Goal: Task Accomplishment & Management: Use online tool/utility

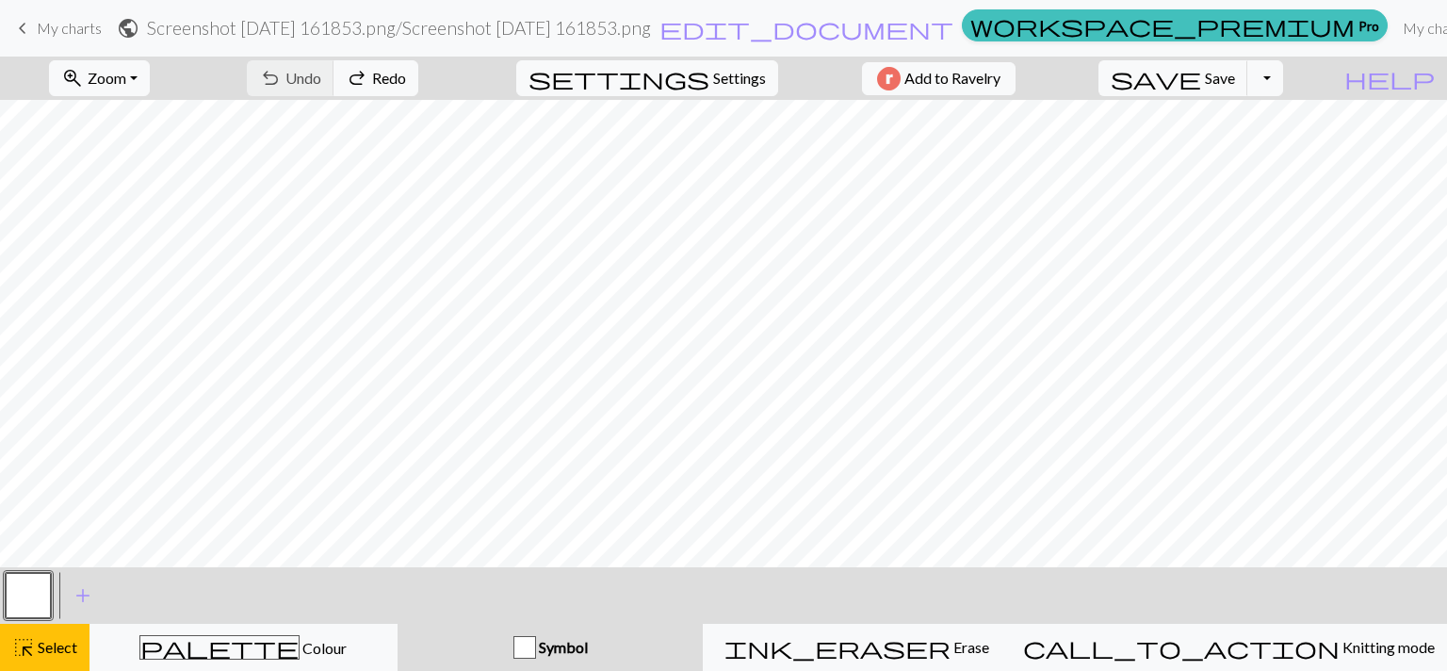
click at [97, 34] on span "My charts" at bounding box center [69, 28] width 65 height 18
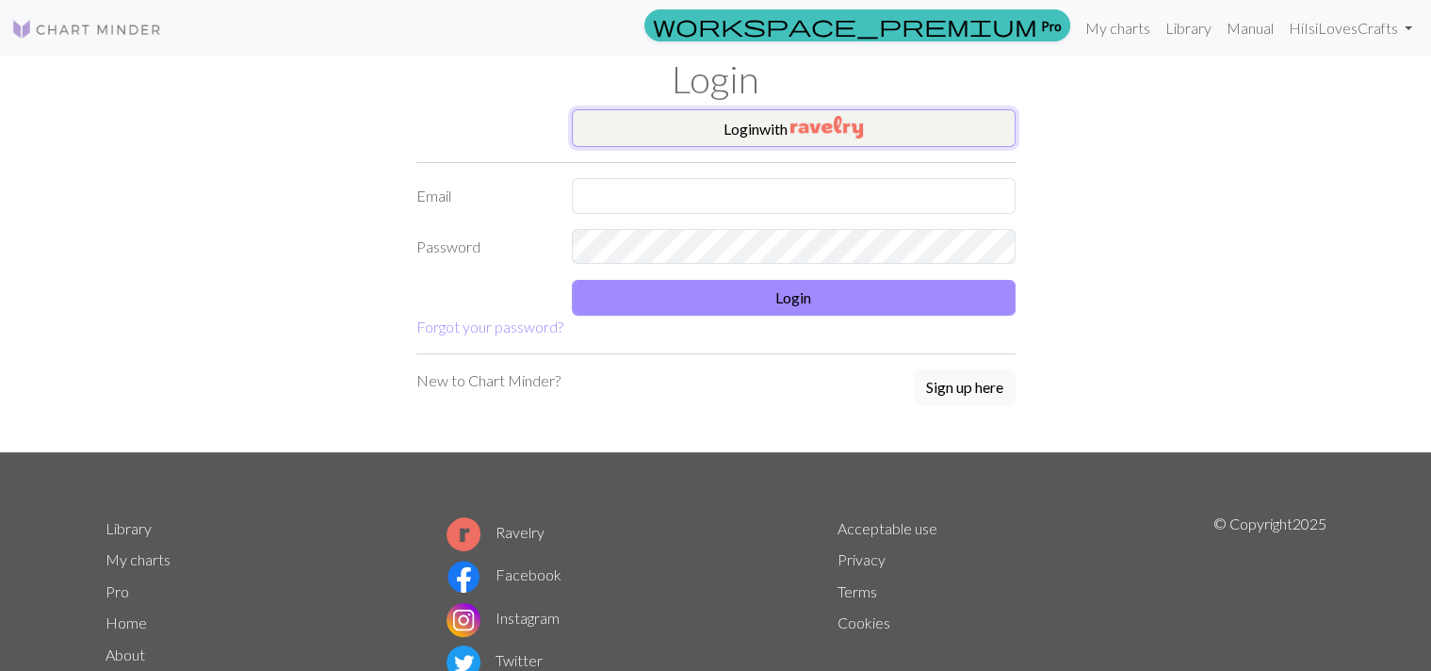
click at [732, 141] on button "Login with" at bounding box center [794, 128] width 444 height 38
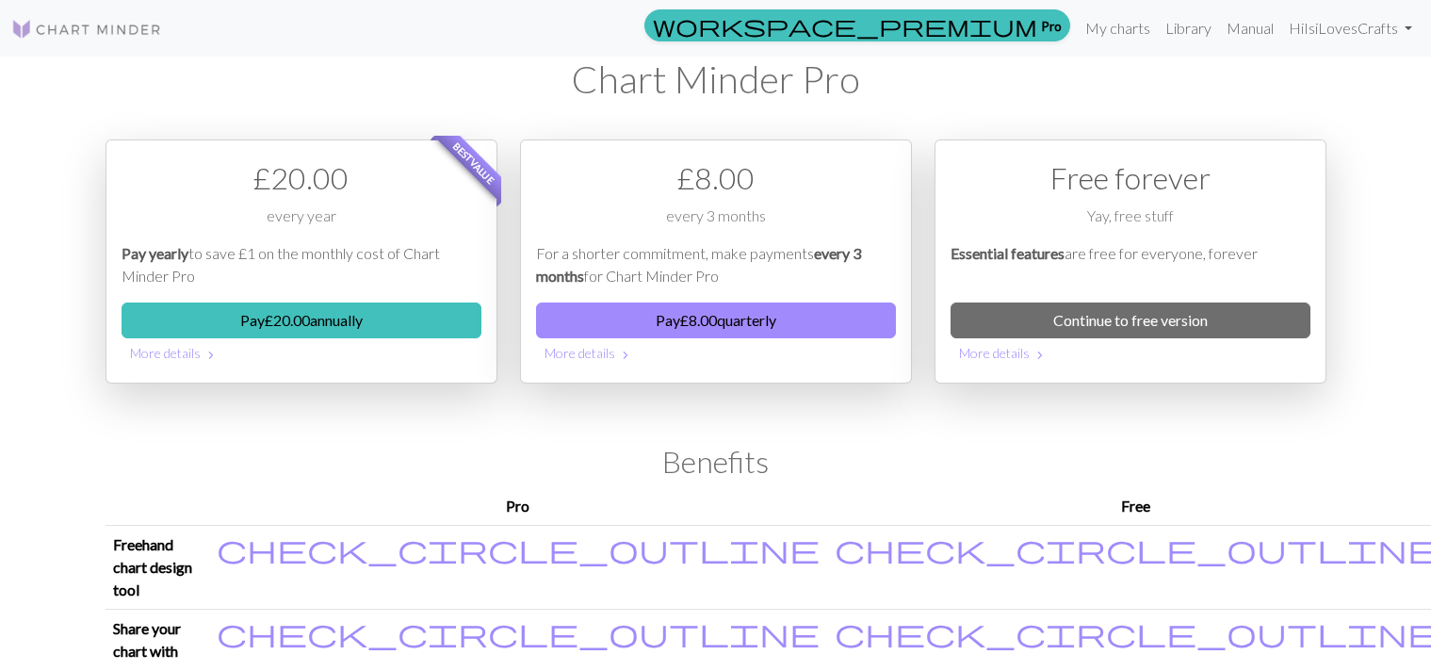
scroll to position [942, 0]
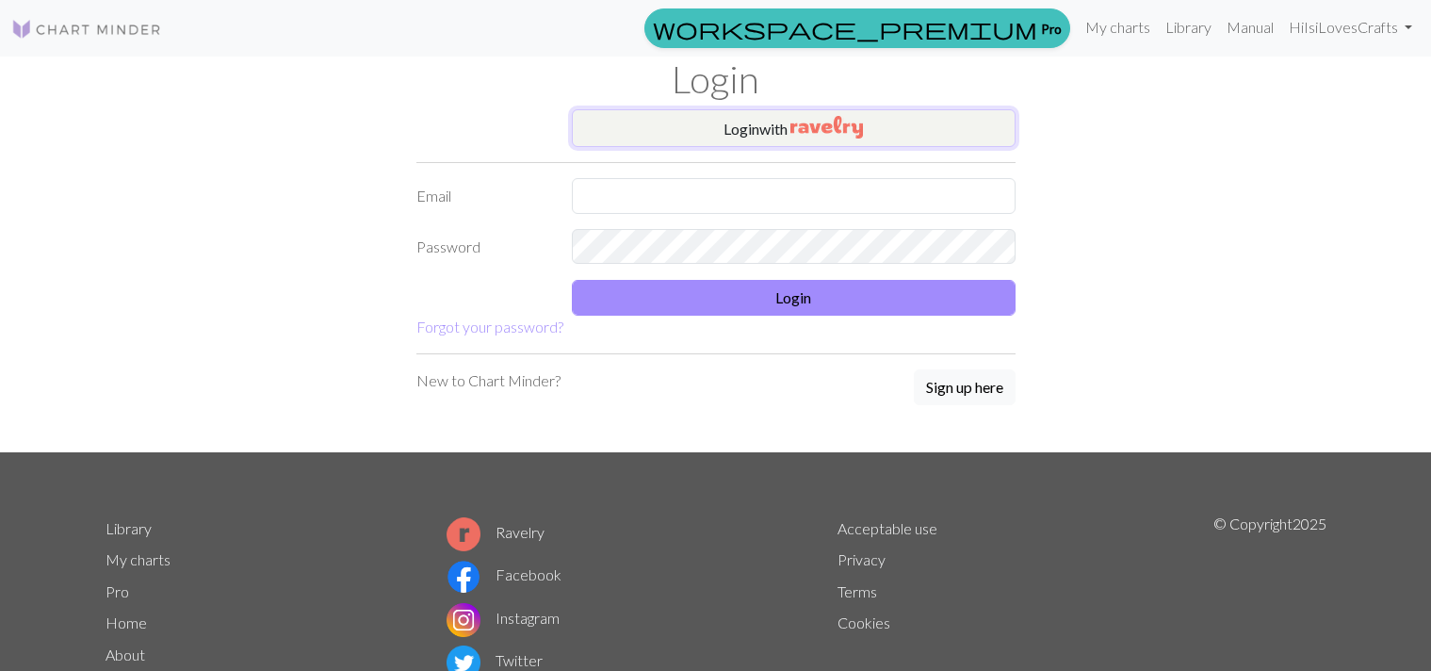
click at [818, 126] on img "button" at bounding box center [826, 127] width 73 height 23
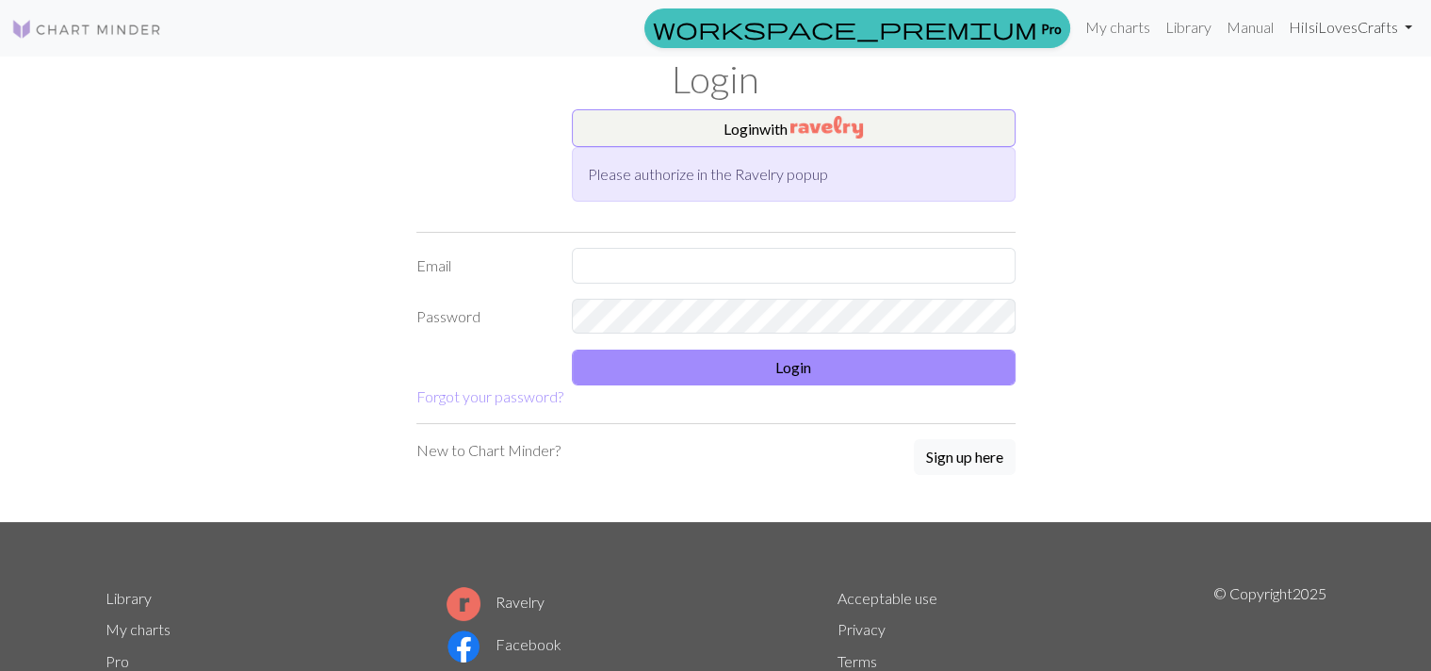
click at [1353, 31] on link "Hi IsiLovesCrafts" at bounding box center [1350, 27] width 138 height 38
click at [1350, 73] on link "Account settings" at bounding box center [1343, 81] width 122 height 38
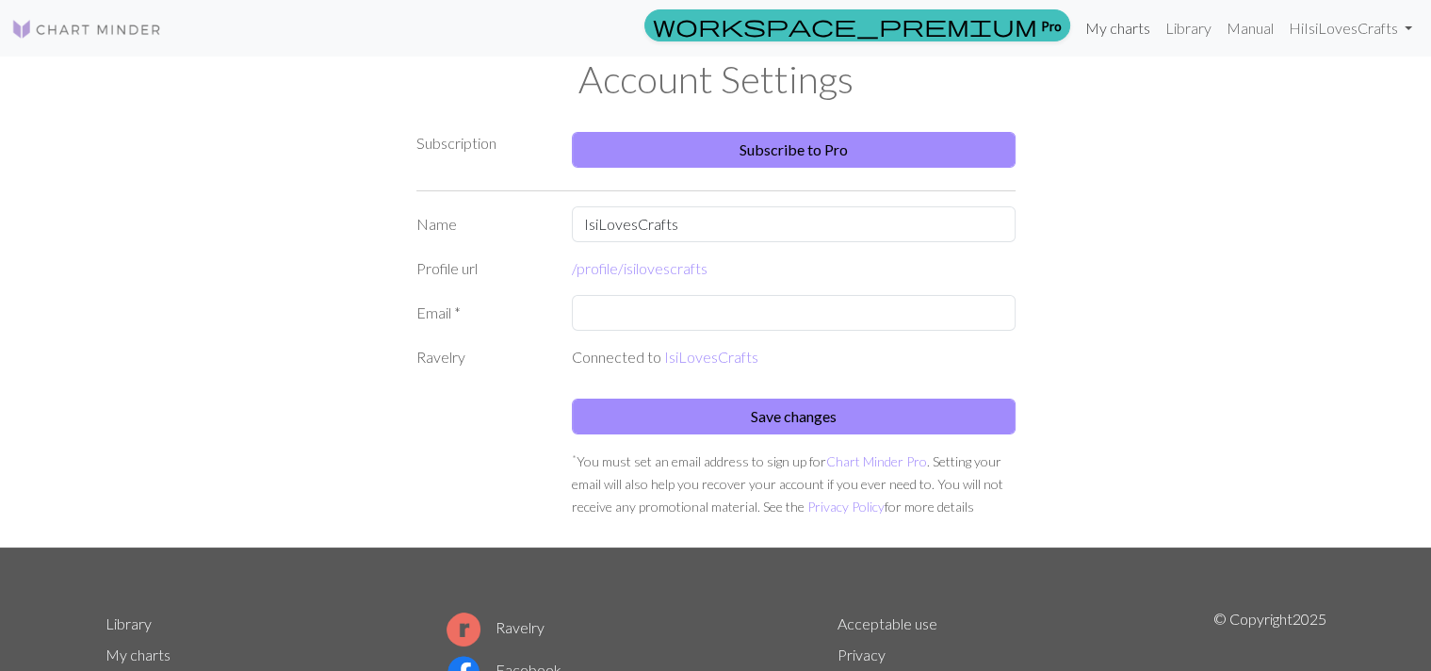
click at [1123, 34] on link "My charts" at bounding box center [1118, 28] width 80 height 38
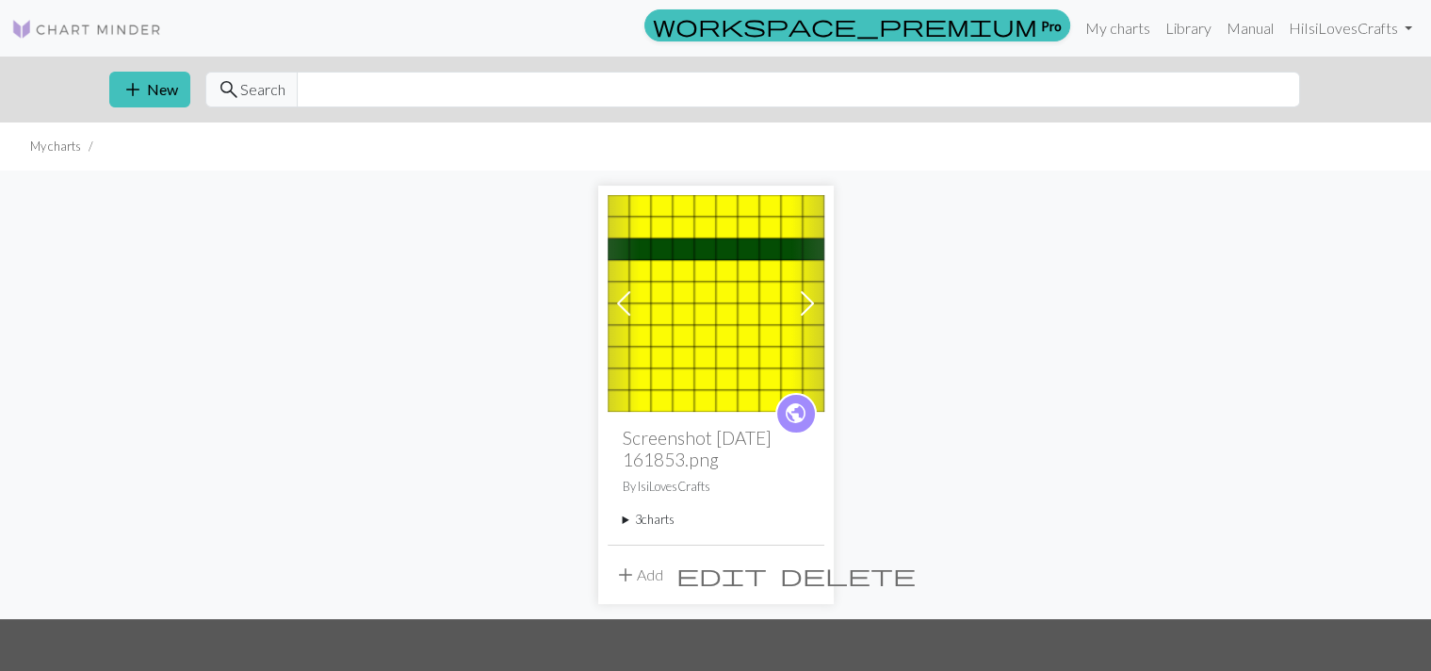
click at [808, 290] on span at bounding box center [807, 303] width 30 height 30
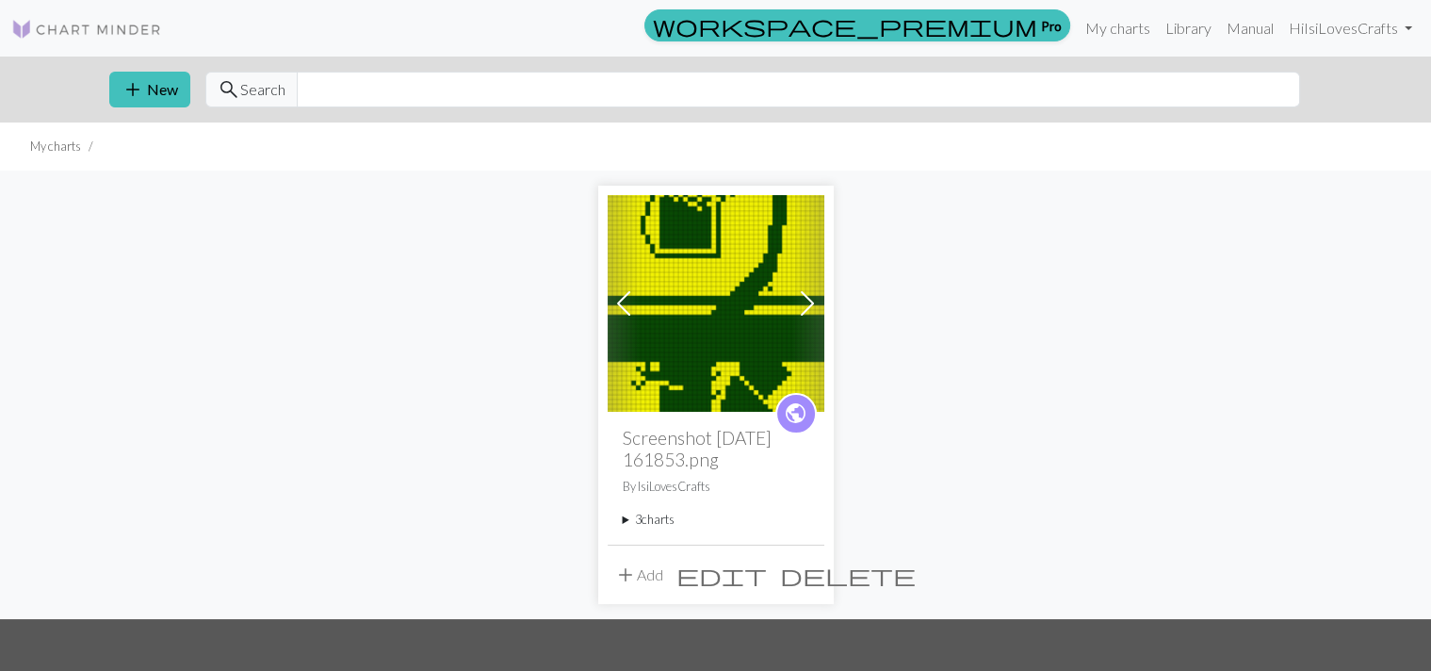
click at [808, 290] on span at bounding box center [807, 303] width 30 height 30
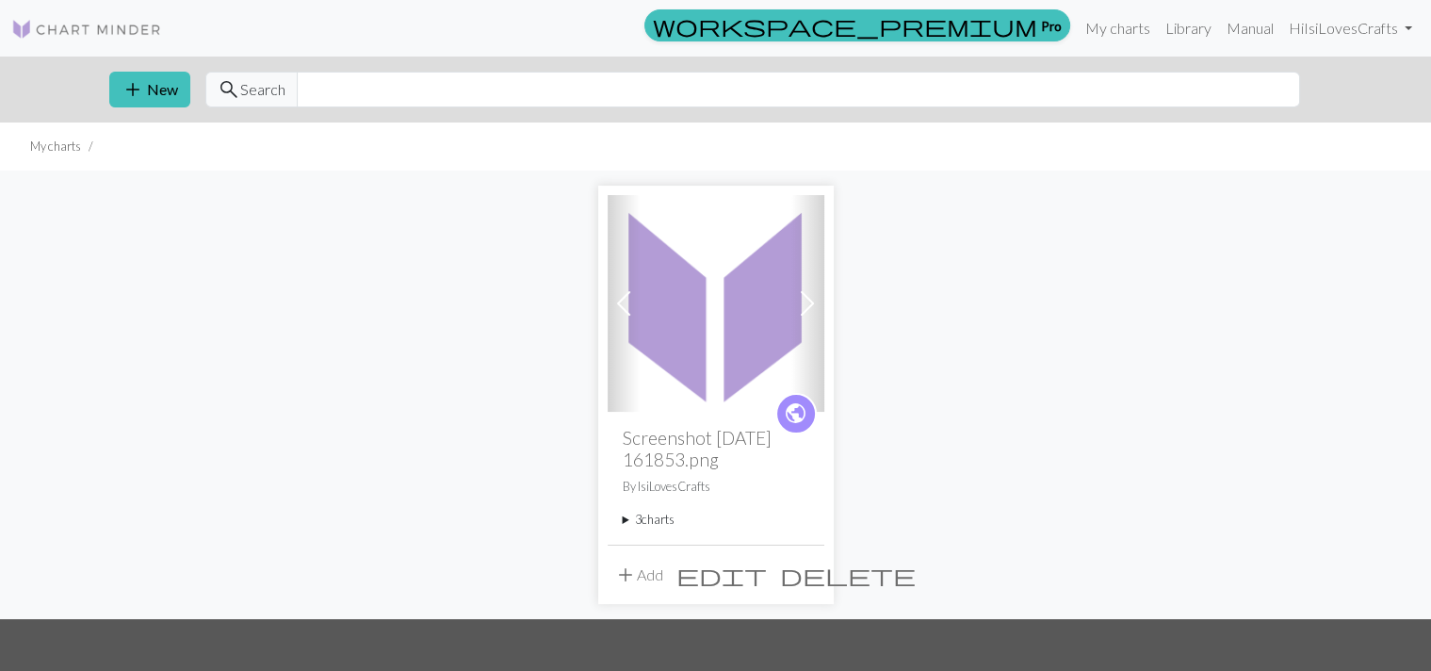
click at [799, 573] on span "delete" at bounding box center [848, 575] width 136 height 26
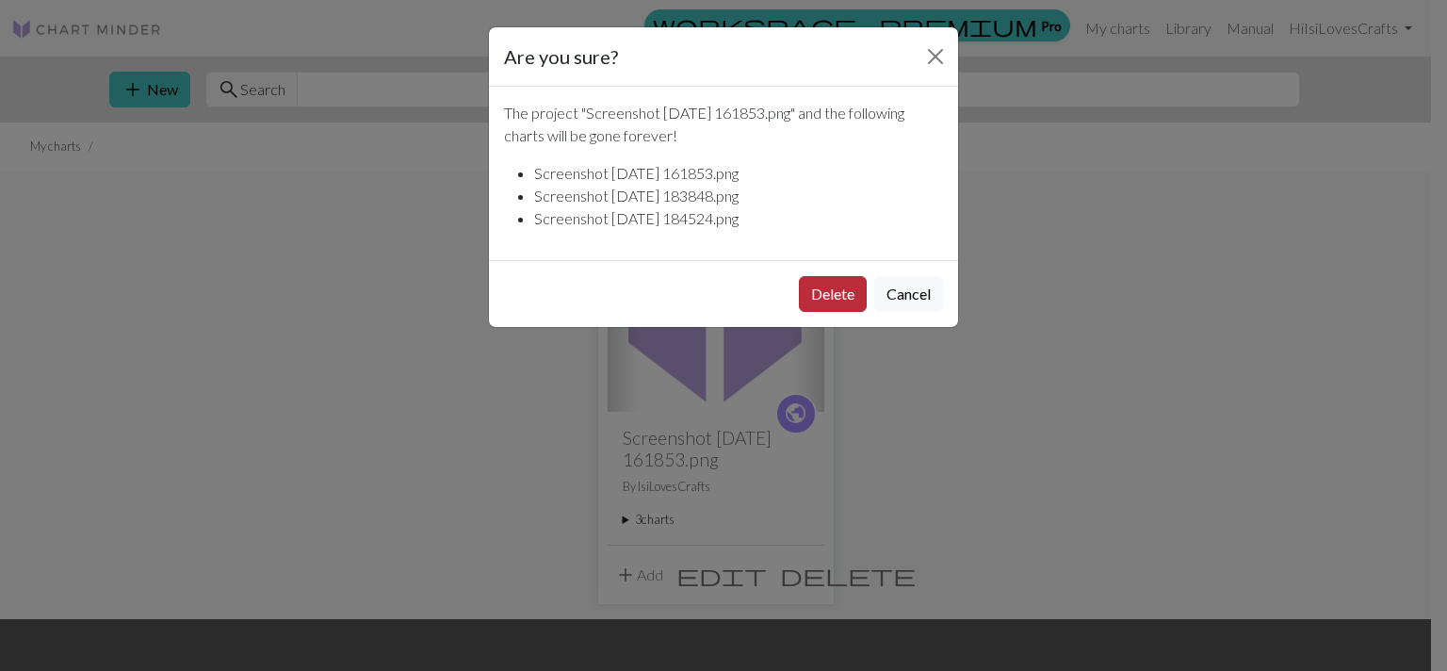
click at [827, 303] on button "Delete" at bounding box center [833, 294] width 68 height 36
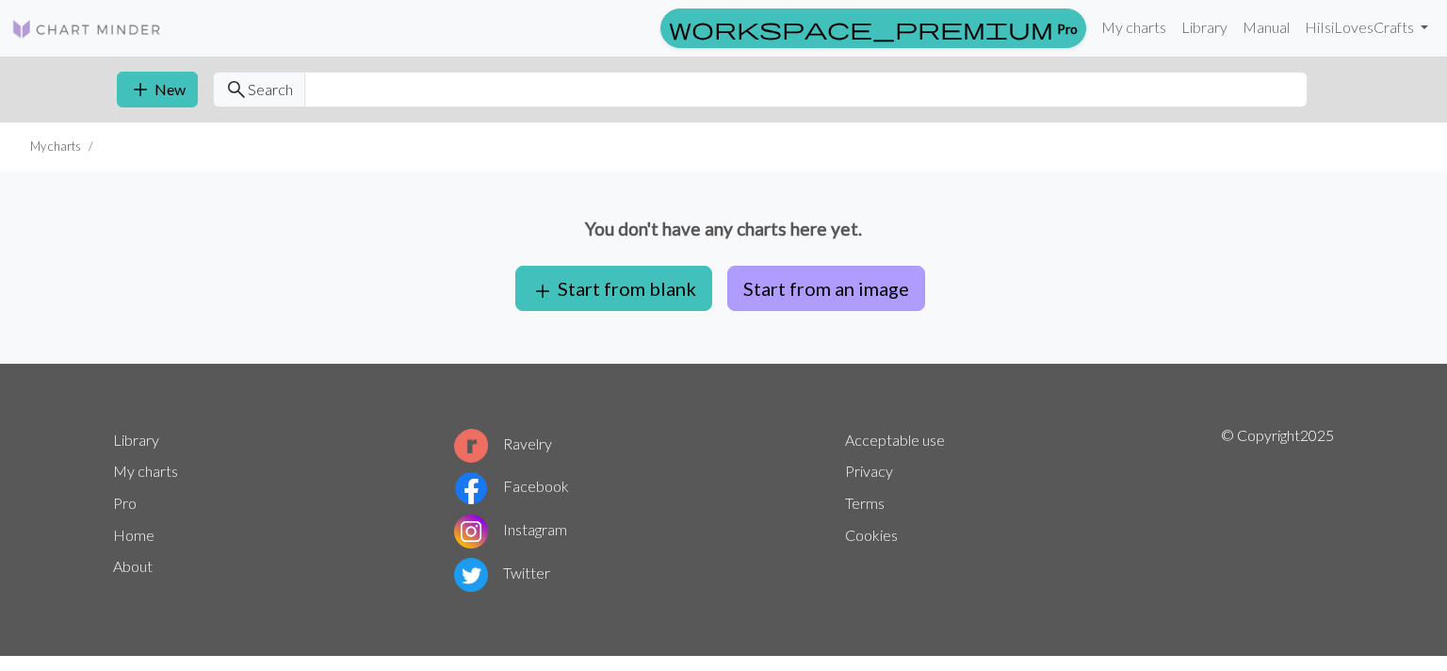
click at [784, 293] on button "Start from an image" at bounding box center [826, 288] width 198 height 45
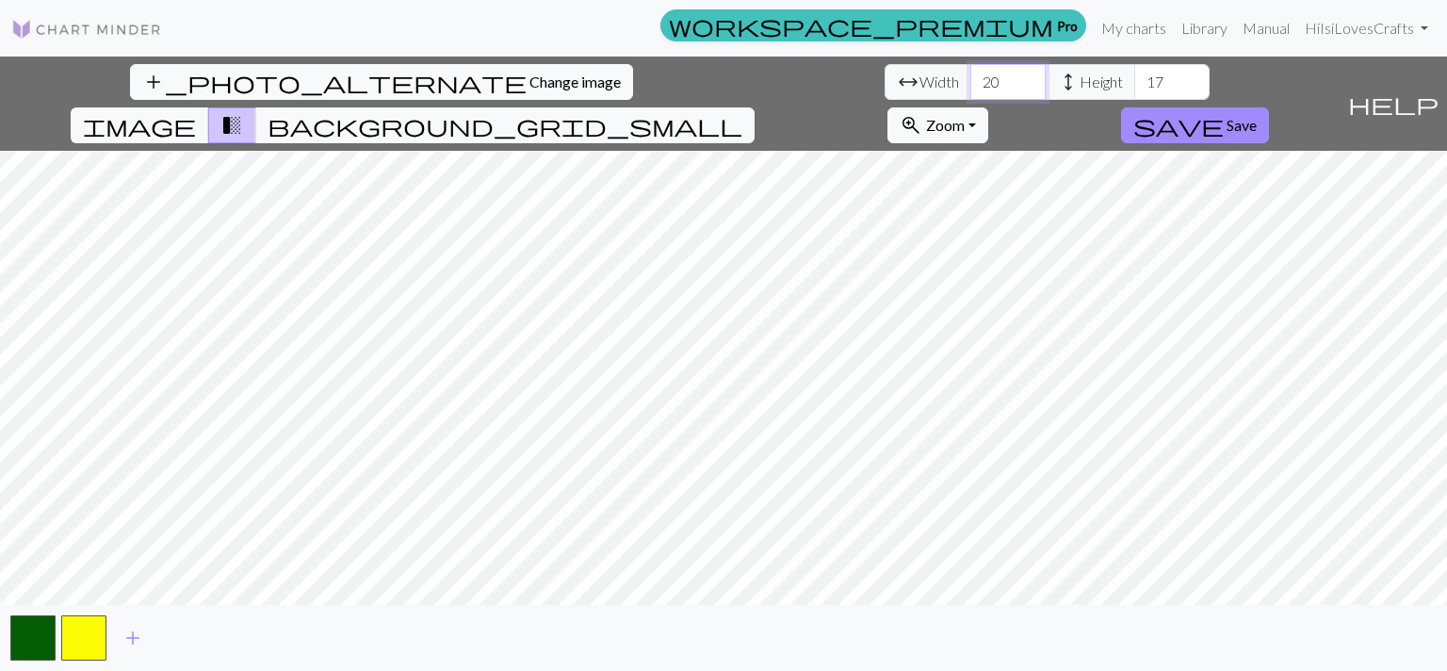
drag, startPoint x: 446, startPoint y: 79, endPoint x: 397, endPoint y: 88, distance: 49.7
click at [970, 85] on input "20" at bounding box center [1007, 82] width 75 height 36
type input "46"
drag, startPoint x: 609, startPoint y: 87, endPoint x: 551, endPoint y: 87, distance: 57.5
click at [1134, 92] on input "17" at bounding box center [1171, 82] width 75 height 36
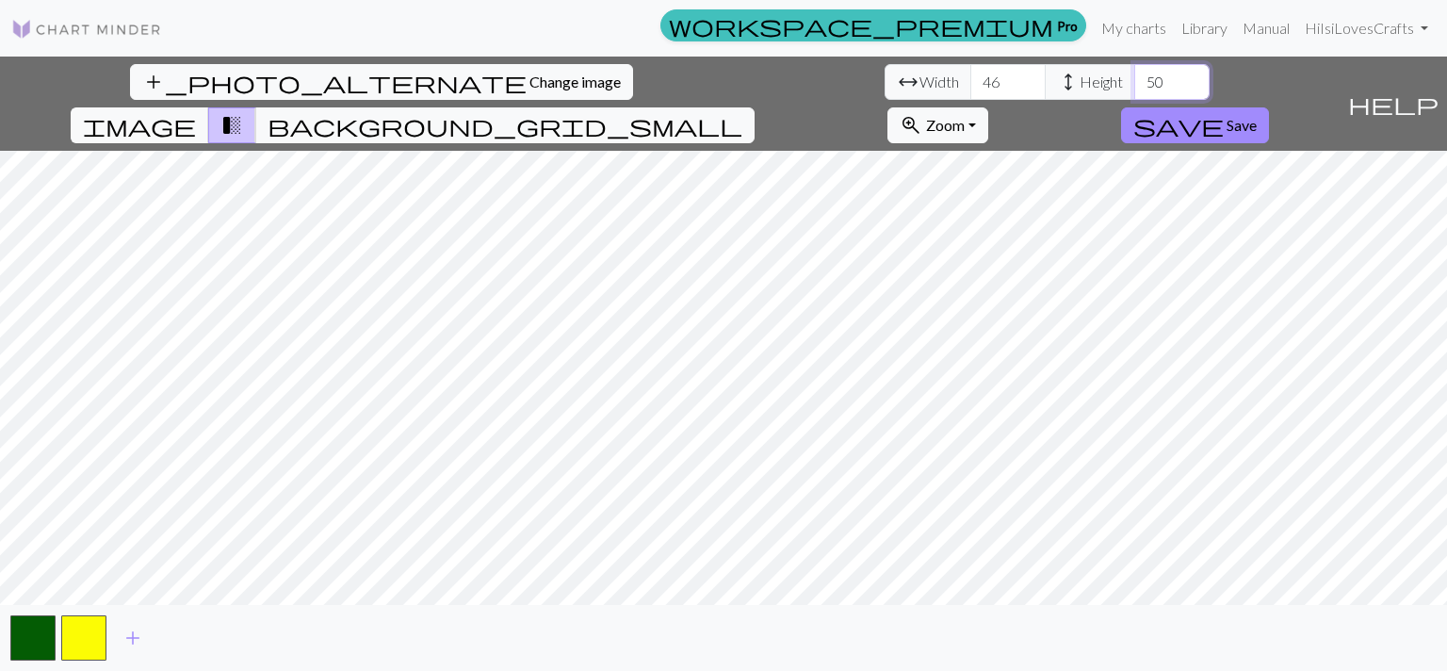
type input "50"
click at [755, 107] on button "background_grid_small" at bounding box center [504, 125] width 499 height 36
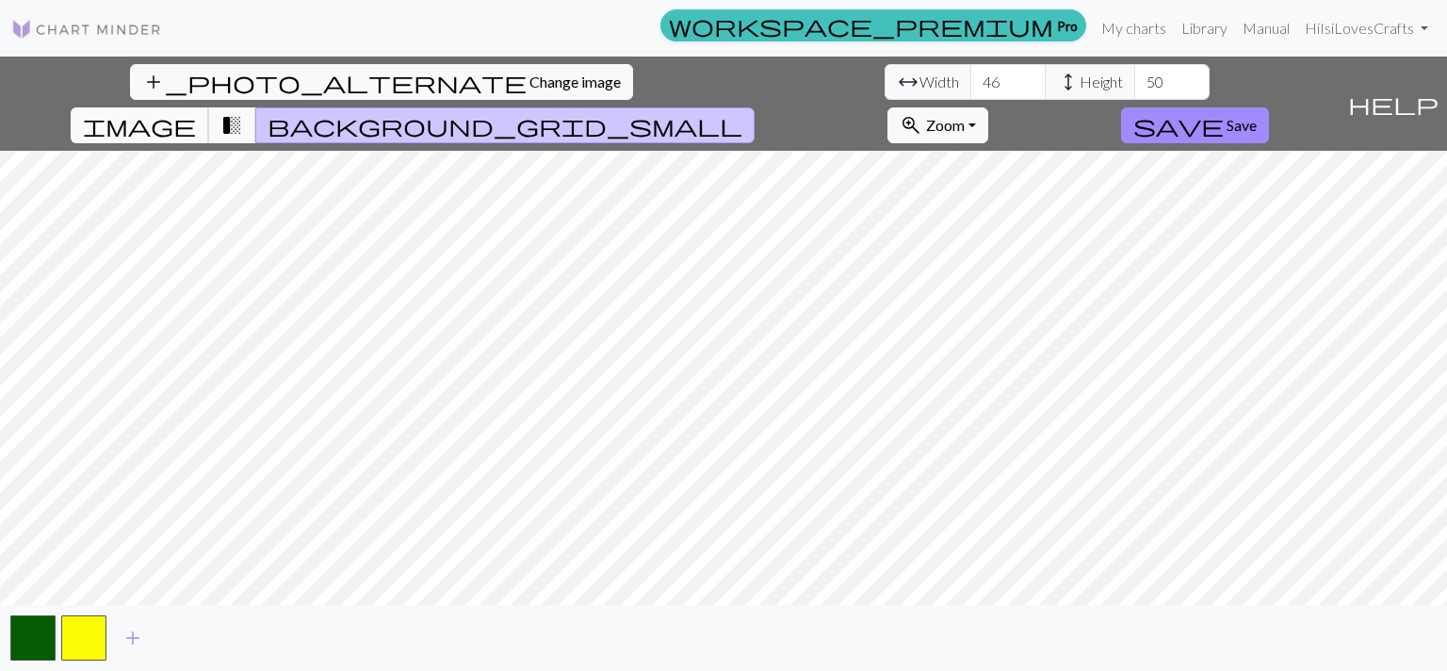
click at [196, 112] on span "image" at bounding box center [139, 125] width 113 height 26
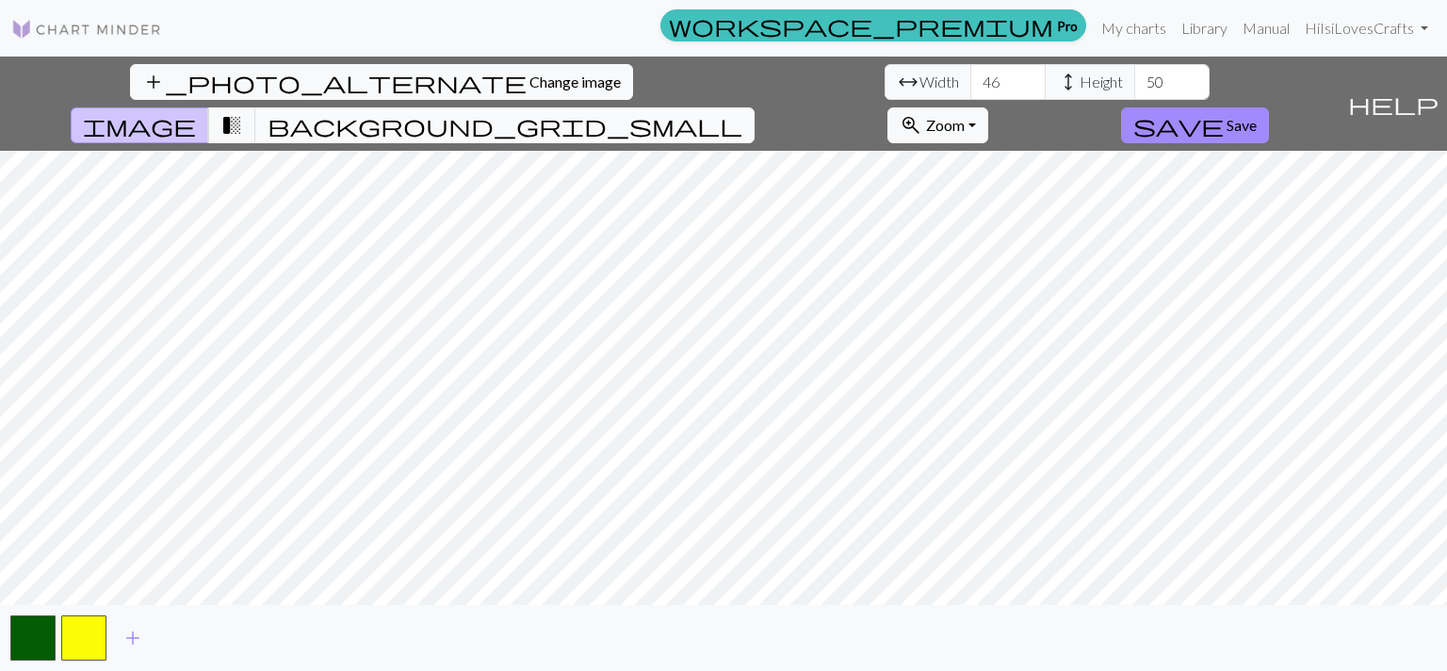
click at [742, 112] on span "background_grid_small" at bounding box center [505, 125] width 475 height 26
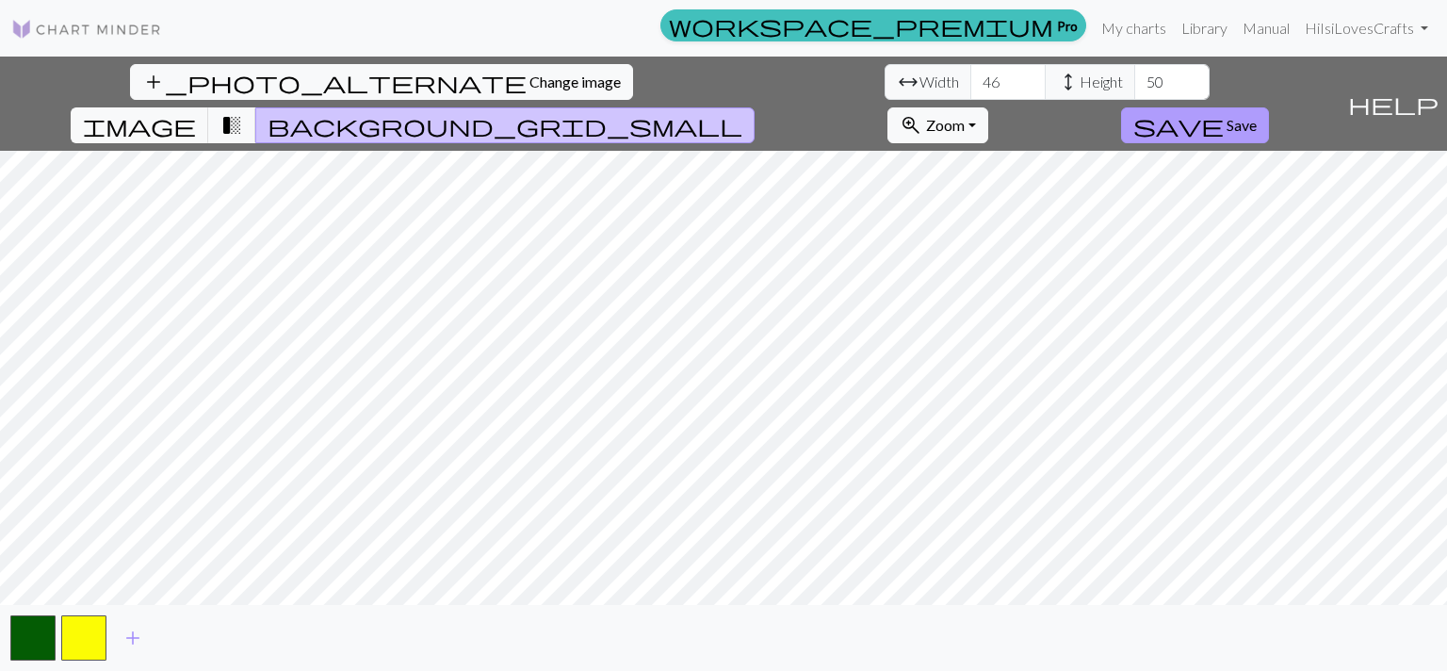
click at [1257, 116] on span "Save" at bounding box center [1242, 125] width 30 height 18
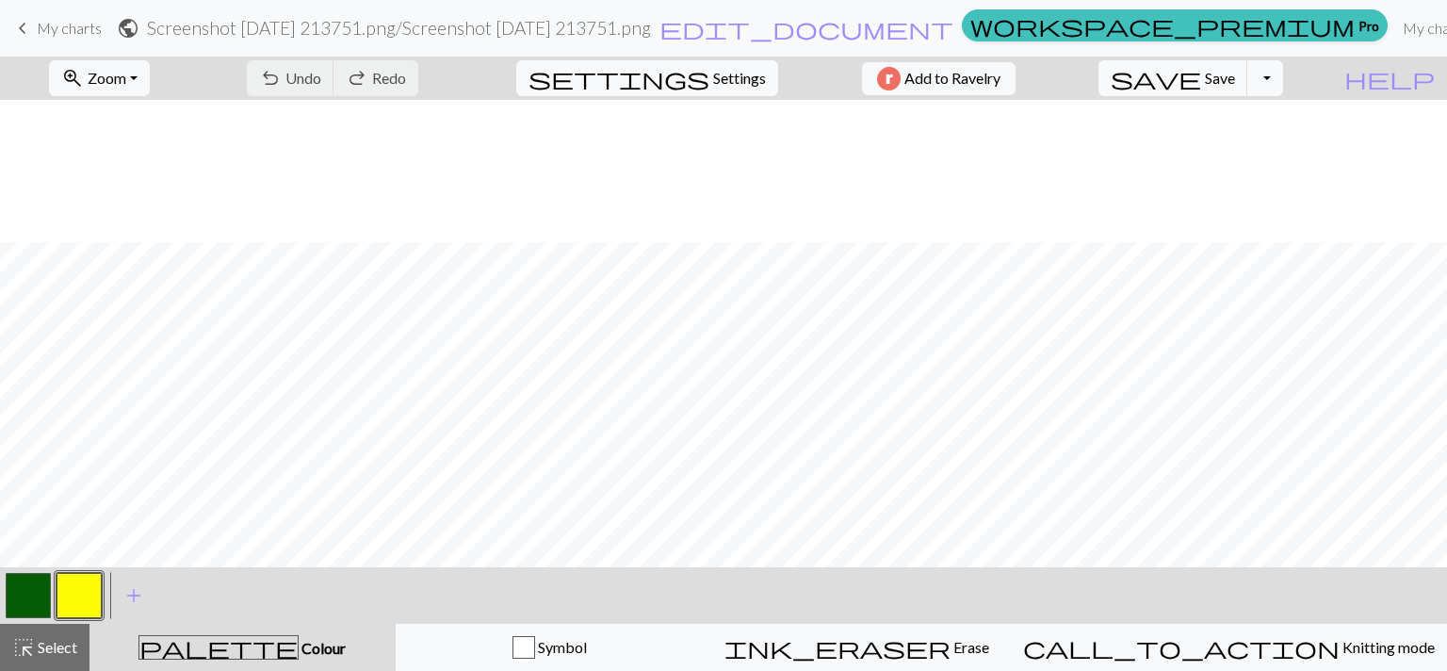
scroll to position [576, 0]
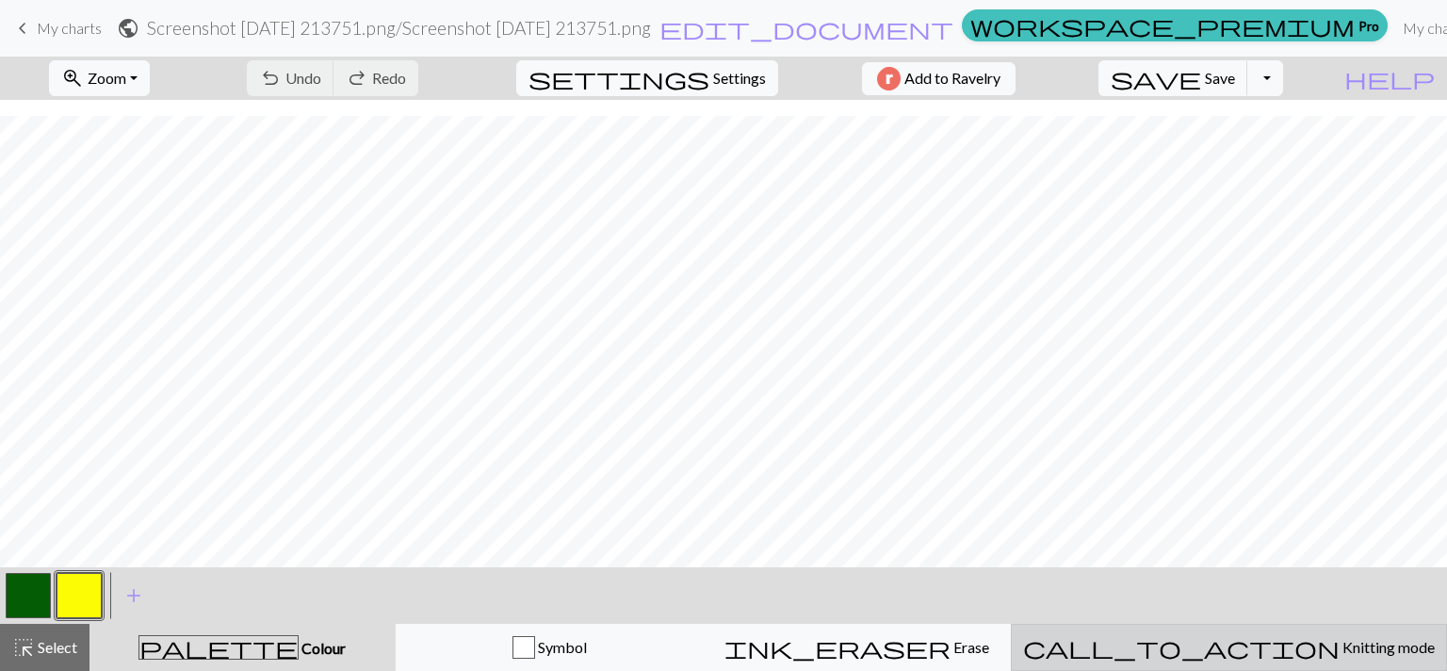
click at [1340, 643] on span "Knitting mode" at bounding box center [1387, 647] width 95 height 18
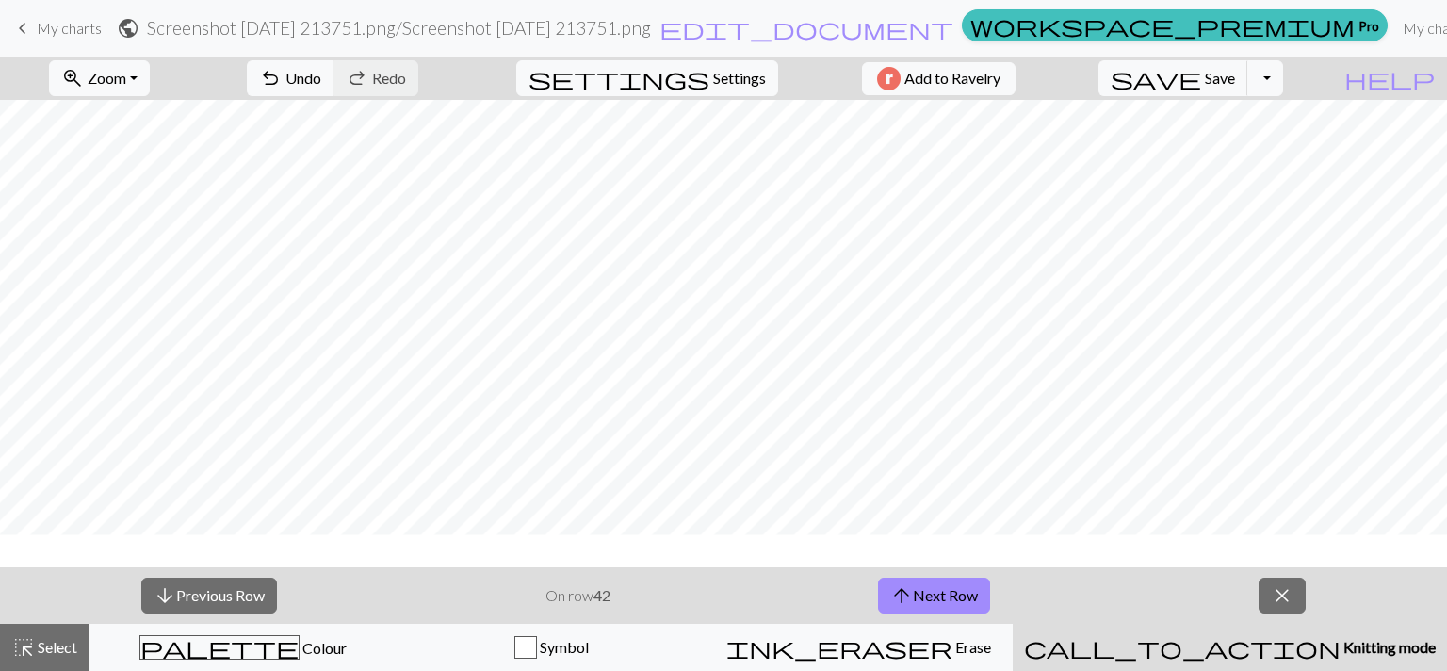
scroll to position [0, 0]
